Goal: Information Seeking & Learning: Learn about a topic

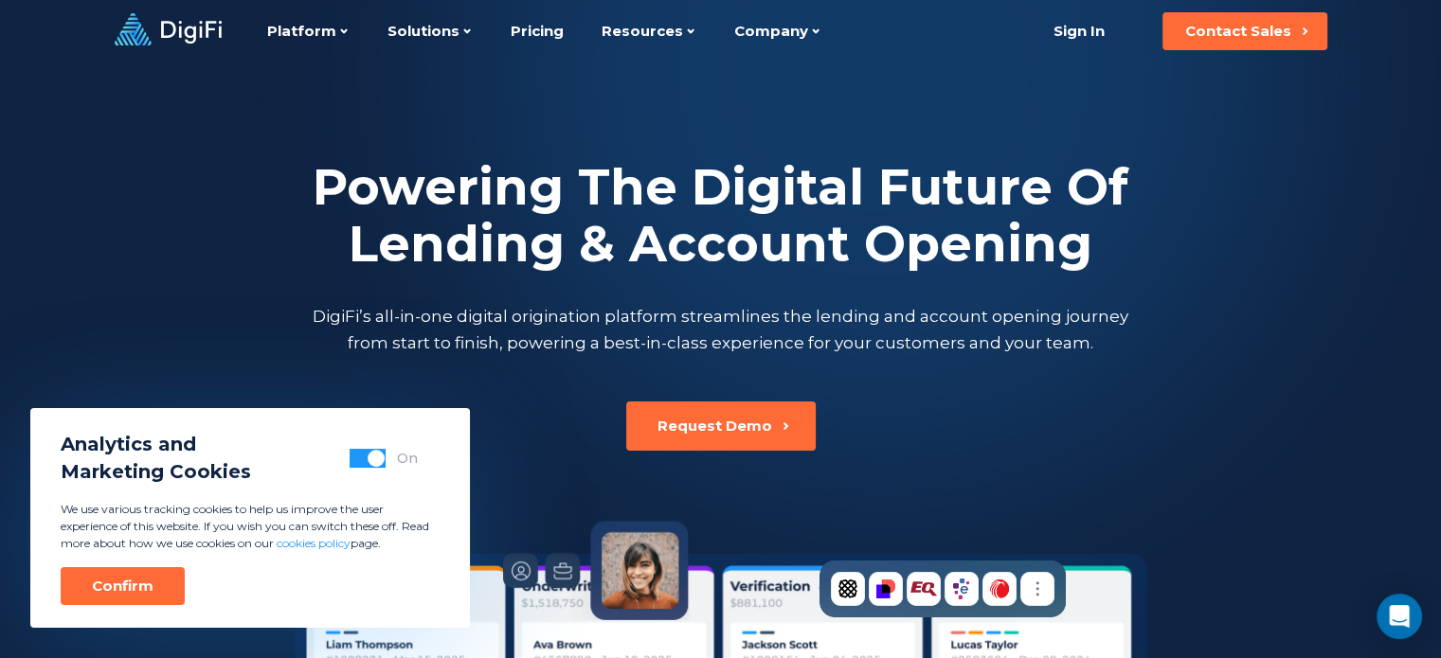
click at [144, 274] on div at bounding box center [720, 384] width 1441 height 769
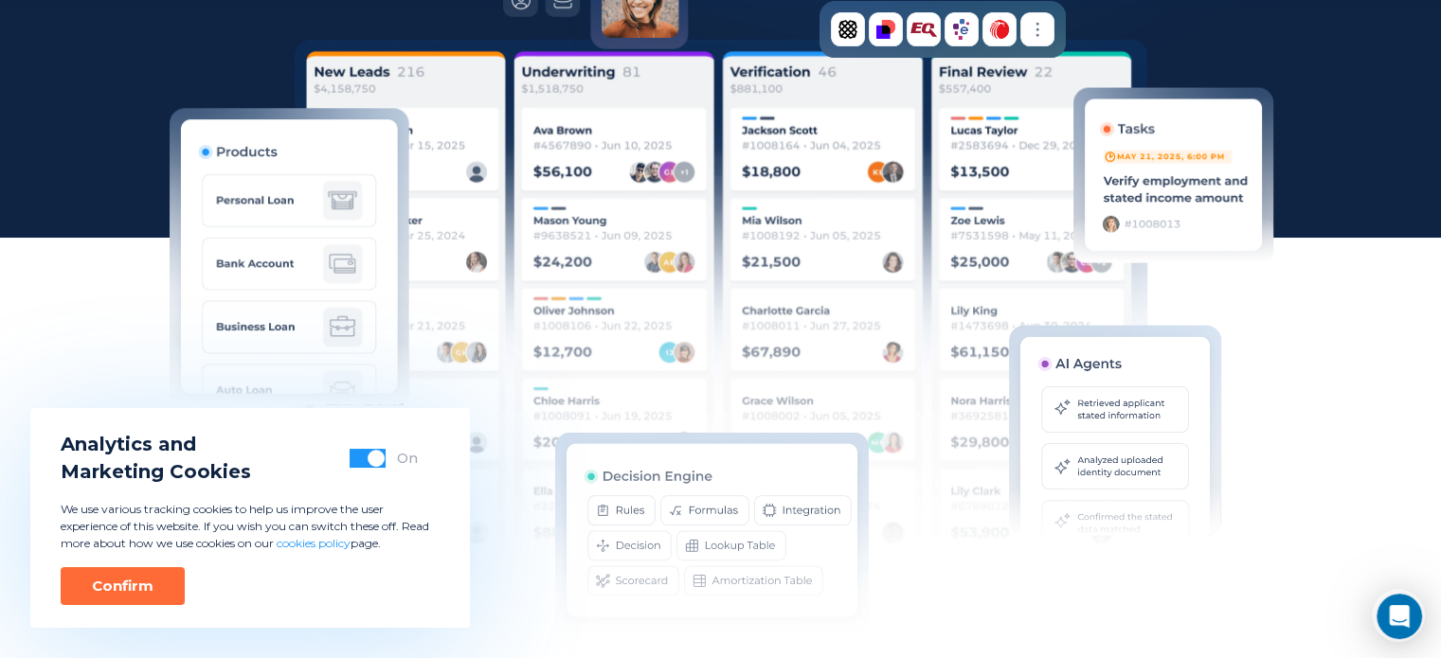
click at [81, 367] on div "Powering The Digital Future Of Lending & Account Opening DigiFi’s all-in-one di…" at bounding box center [720, 71] width 1441 height 1205
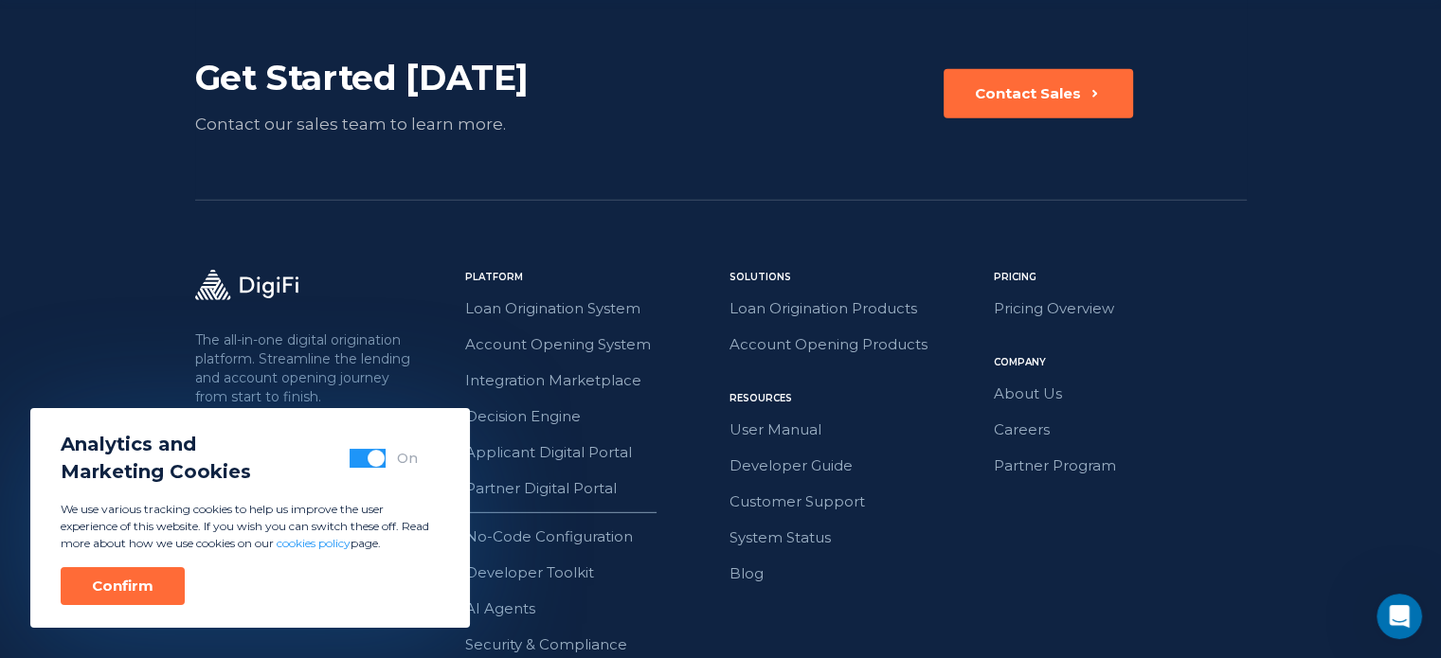
scroll to position [5484, 0]
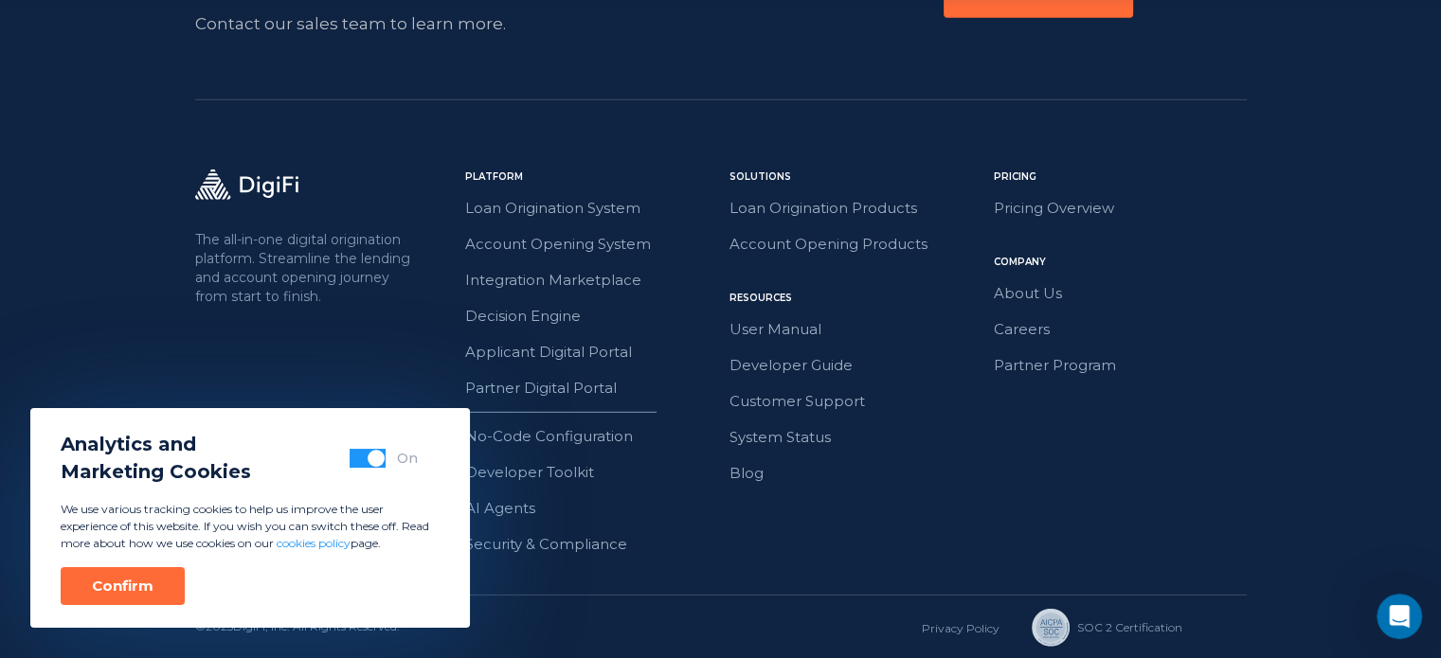
click at [353, 393] on div "The all-in-one digital origination platform. Streamline the lending and account…" at bounding box center [720, 382] width 1051 height 425
click at [364, 459] on button "button" at bounding box center [367, 458] width 36 height 19
click at [149, 582] on div "Confirm" at bounding box center [123, 586] width 62 height 19
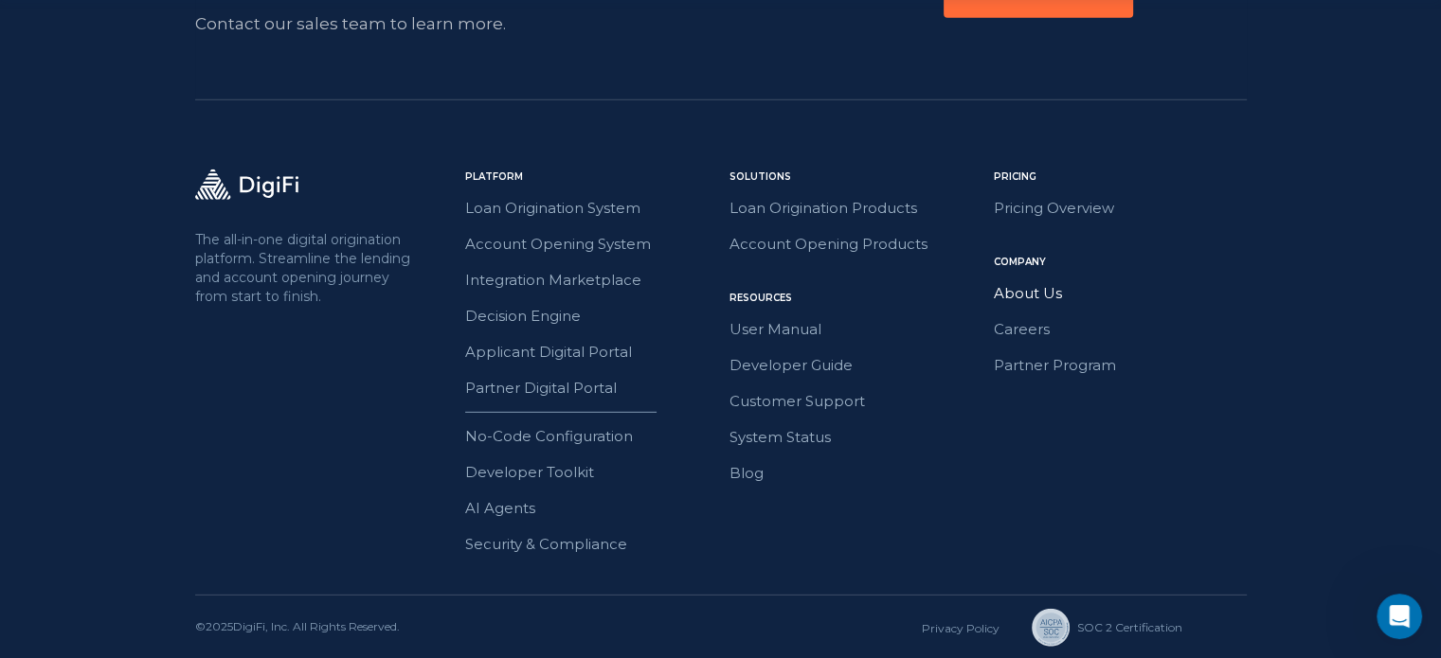
click at [1025, 287] on link "About Us" at bounding box center [1120, 293] width 253 height 25
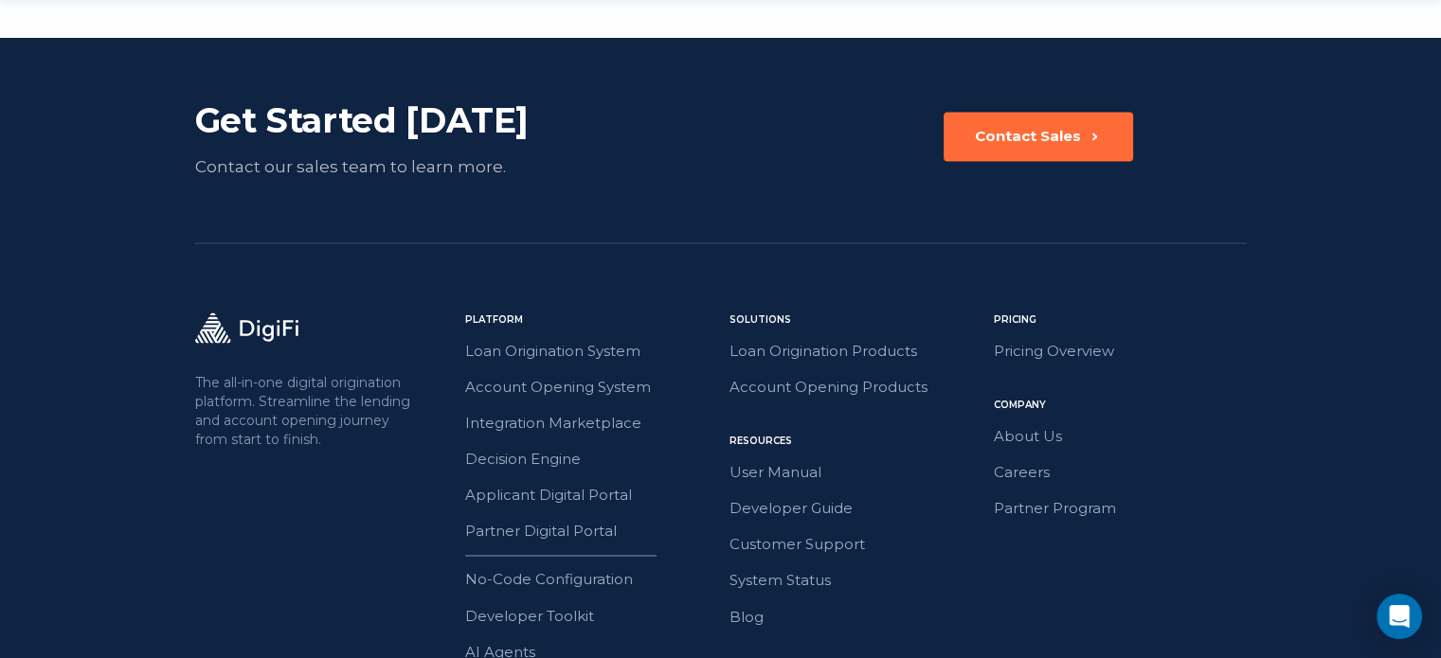
scroll to position [3160, 0]
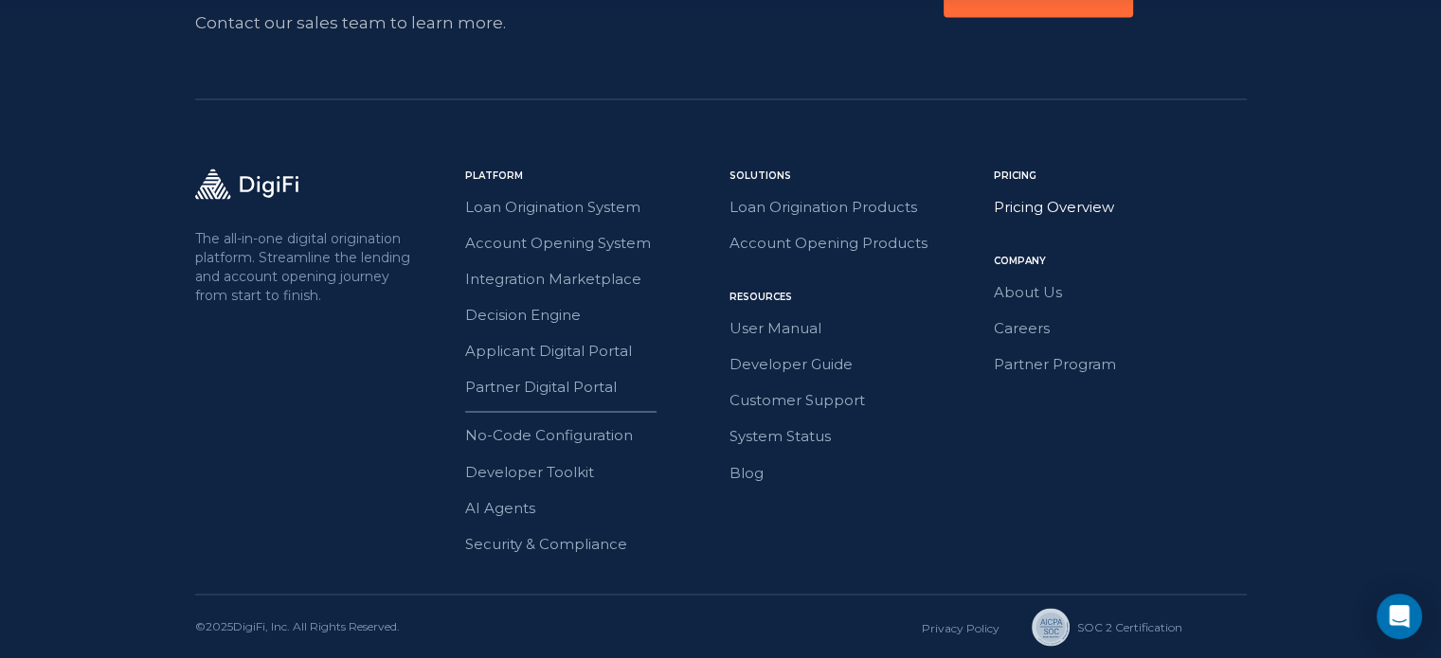
click at [1048, 207] on link "Pricing Overview" at bounding box center [1120, 207] width 253 height 25
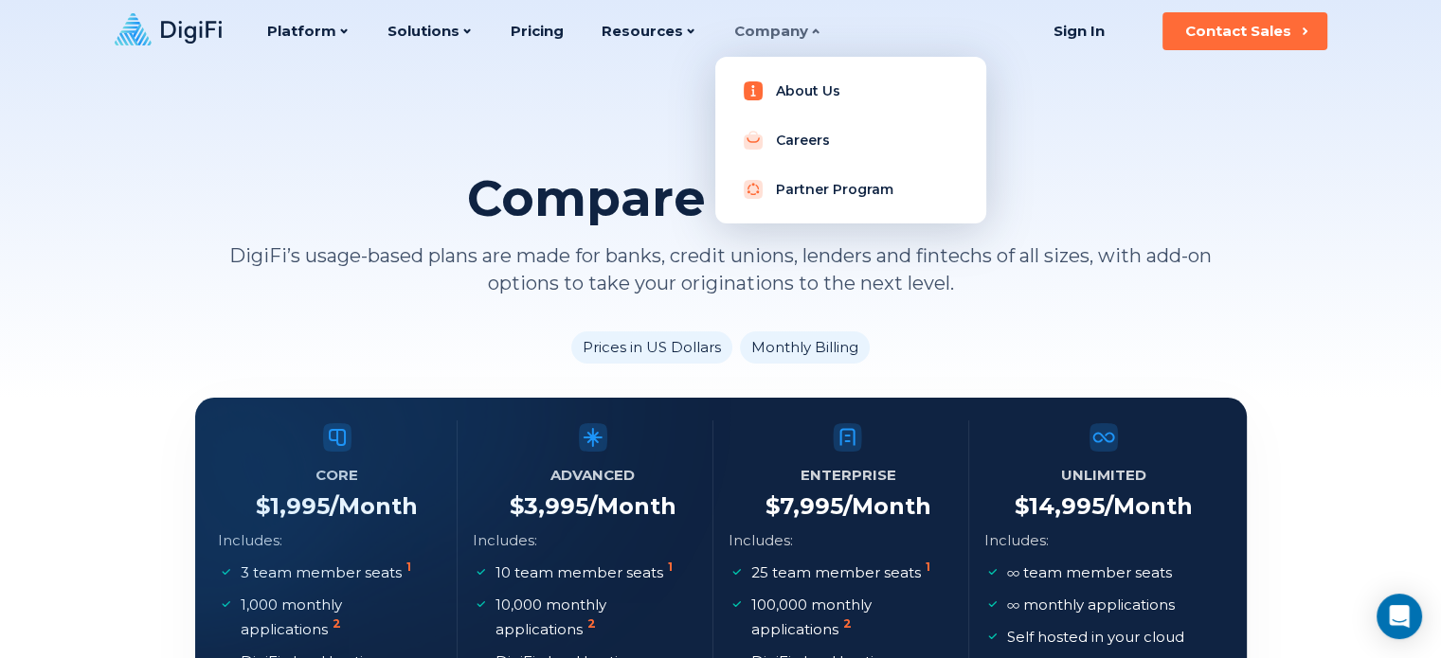
click at [789, 81] on link "About Us" at bounding box center [850, 91] width 241 height 38
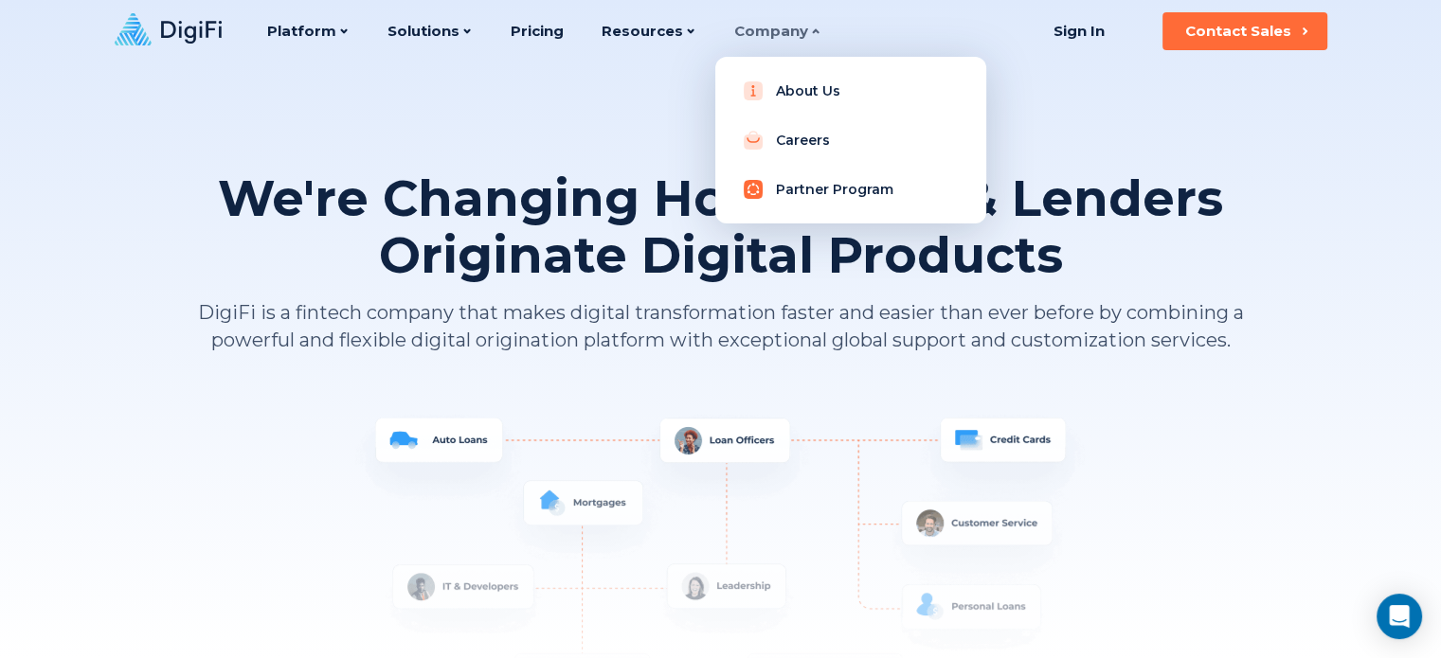
click at [836, 190] on link "Partner Program" at bounding box center [850, 189] width 241 height 38
click at [796, 81] on link "About Us" at bounding box center [850, 91] width 241 height 38
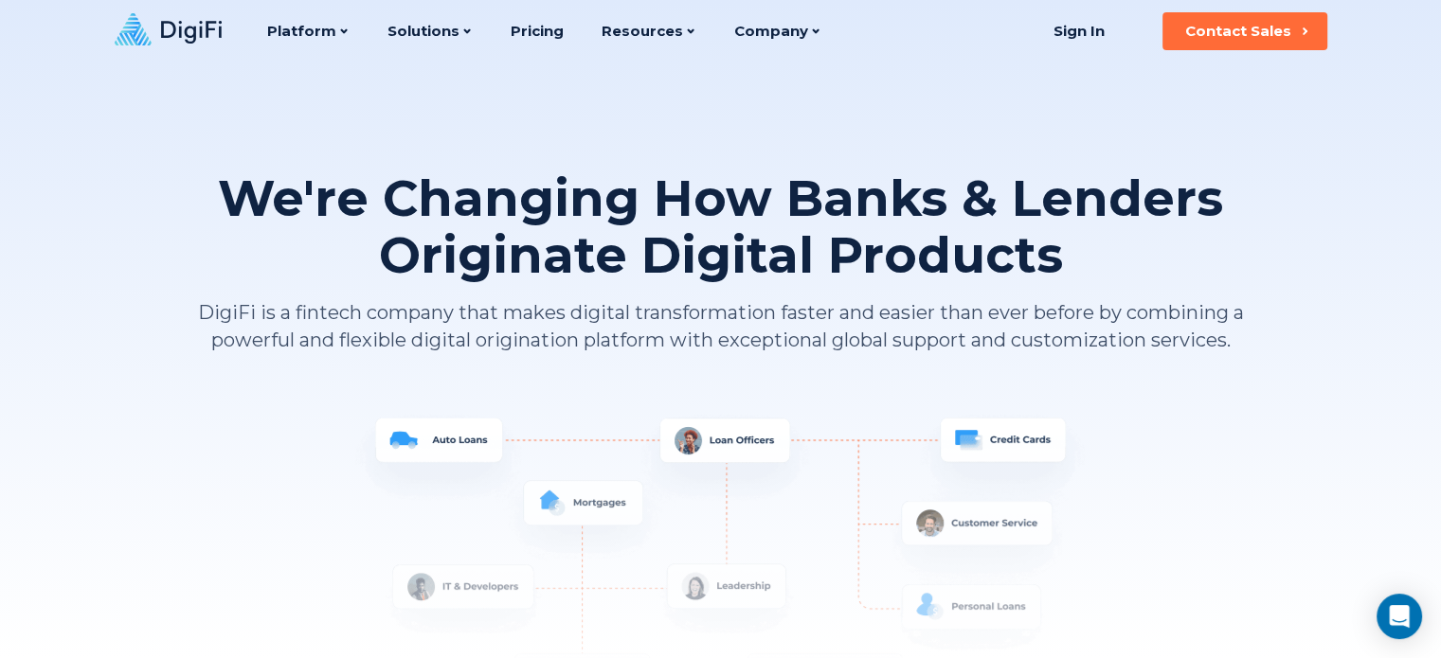
click at [199, 27] on icon at bounding box center [168, 29] width 107 height 32
click at [546, 27] on link "Pricing" at bounding box center [536, 31] width 53 height 63
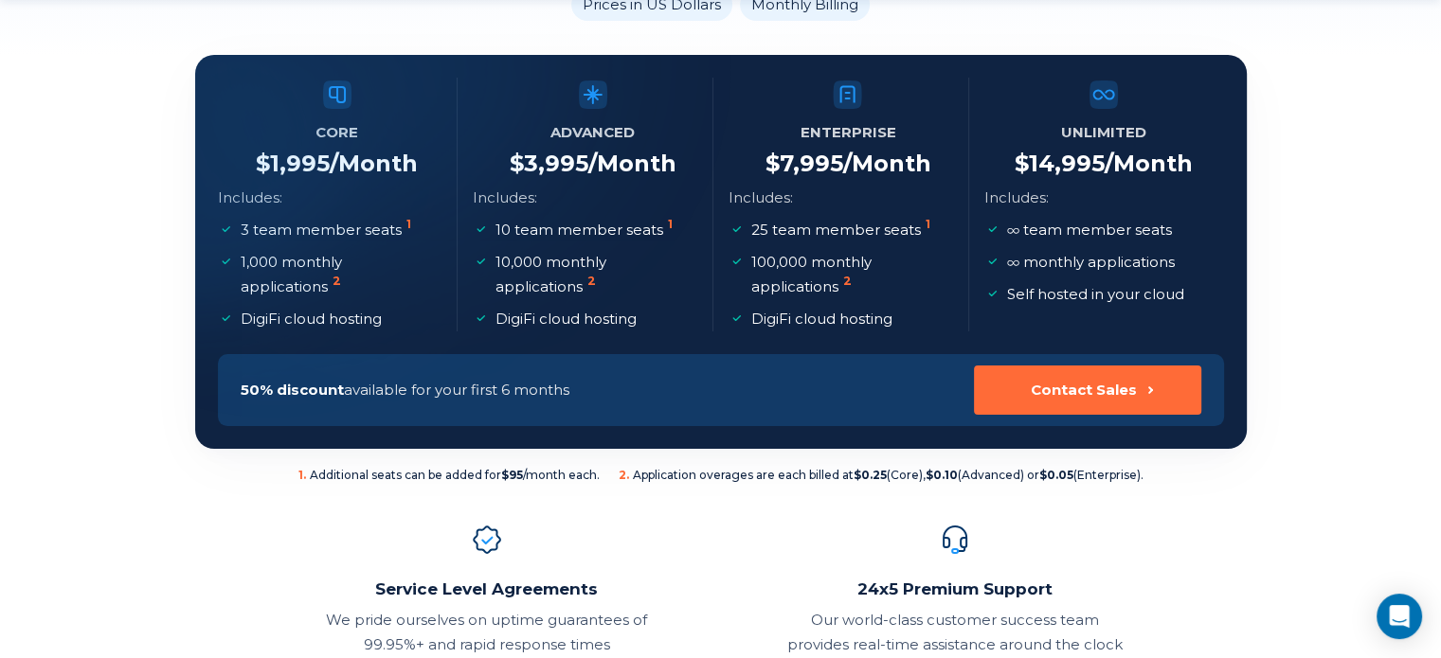
scroll to position [356, 0]
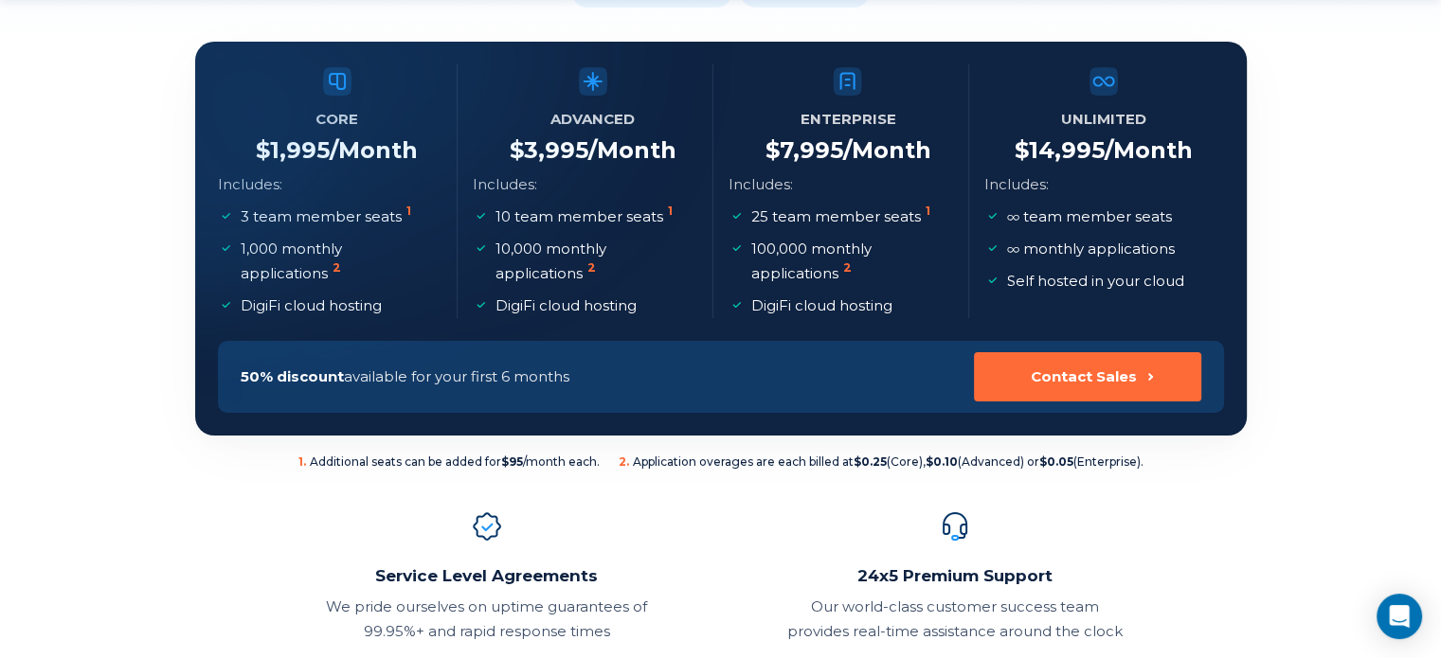
scroll to position [356, 0]
